Goal: Find specific page/section: Find specific page/section

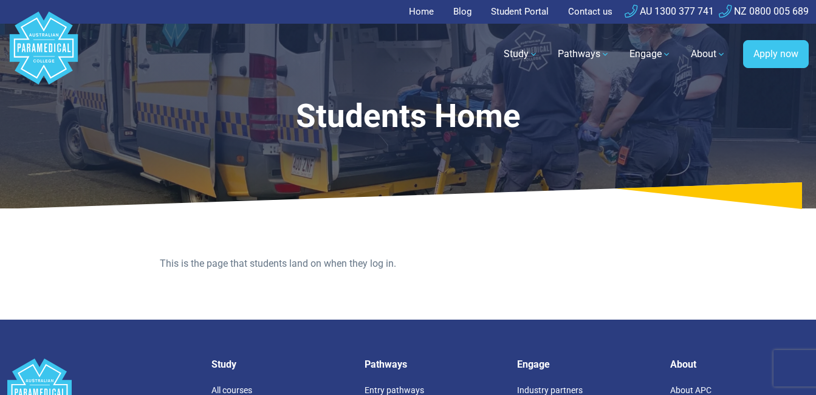
click at [496, 9] on link "Student Portal" at bounding box center [520, 12] width 72 height 24
click at [513, 13] on link "Student Portal" at bounding box center [520, 12] width 72 height 24
click at [514, 17] on link "Student Portal" at bounding box center [520, 12] width 72 height 24
